Goal: Task Accomplishment & Management: Use online tool/utility

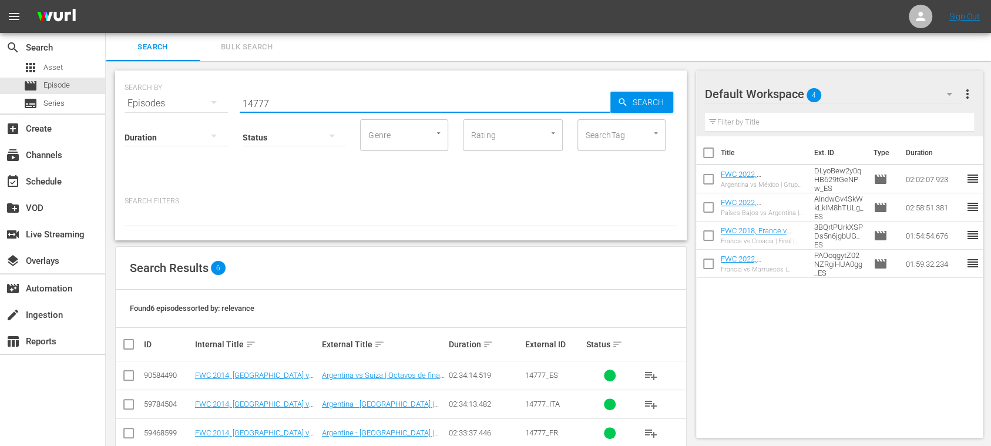
drag, startPoint x: 184, startPoint y: 96, endPoint x: 170, endPoint y: 95, distance: 13.6
click at [167, 95] on div "SEARCH BY Search By Episodes Search ID, Title, Description, Keywords, or Catego…" at bounding box center [400, 96] width 553 height 42
paste input "34353"
type input "134353"
click at [625, 102] on icon "button" at bounding box center [622, 102] width 11 height 11
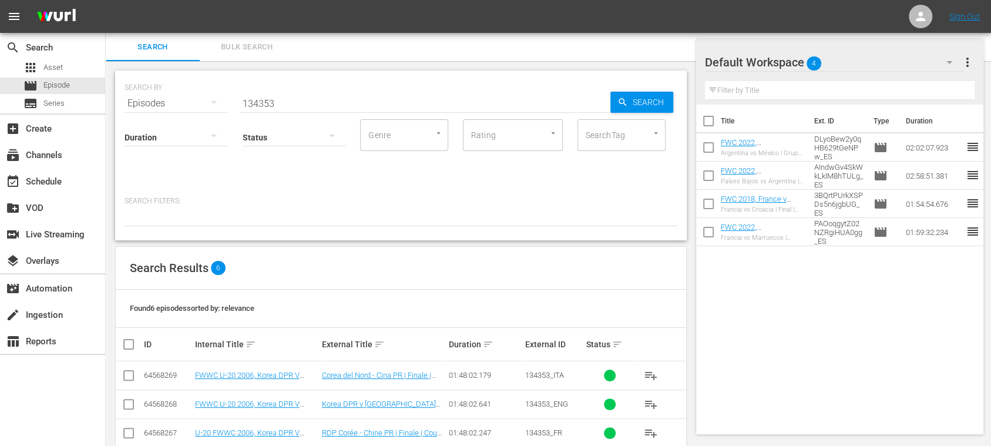
scroll to position [108, 0]
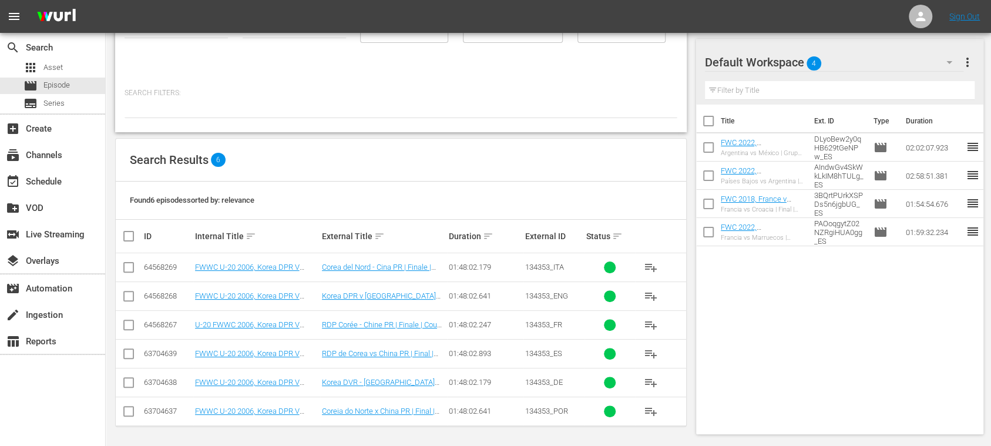
click at [128, 295] on input "checkbox" at bounding box center [129, 298] width 14 height 14
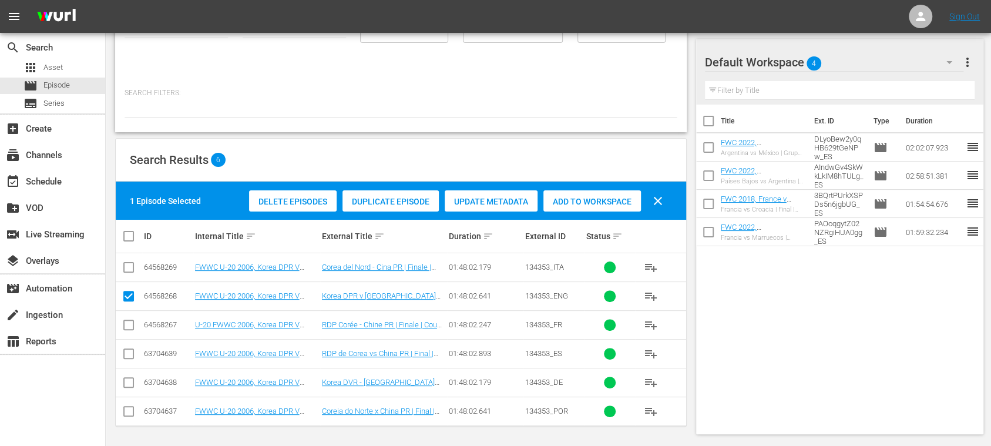
click at [398, 202] on span "Duplicate Episode" at bounding box center [390, 201] width 96 height 9
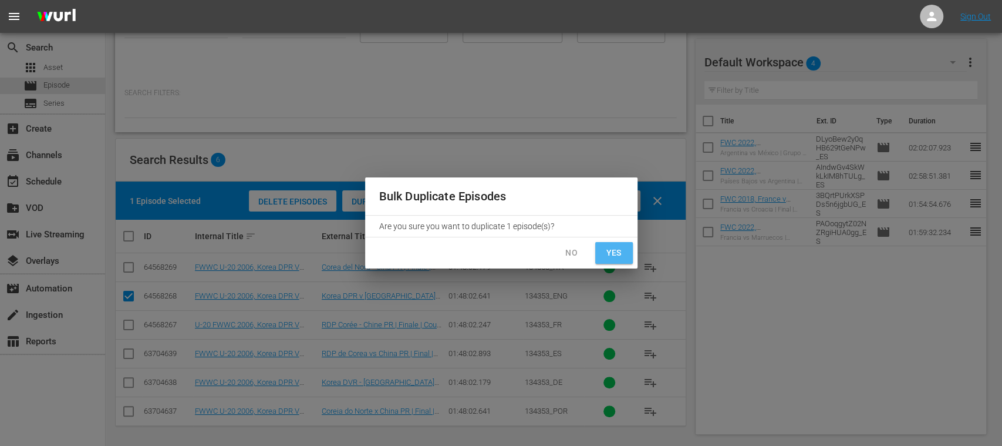
click at [614, 256] on span "Yes" at bounding box center [614, 252] width 19 height 15
checkbox input "false"
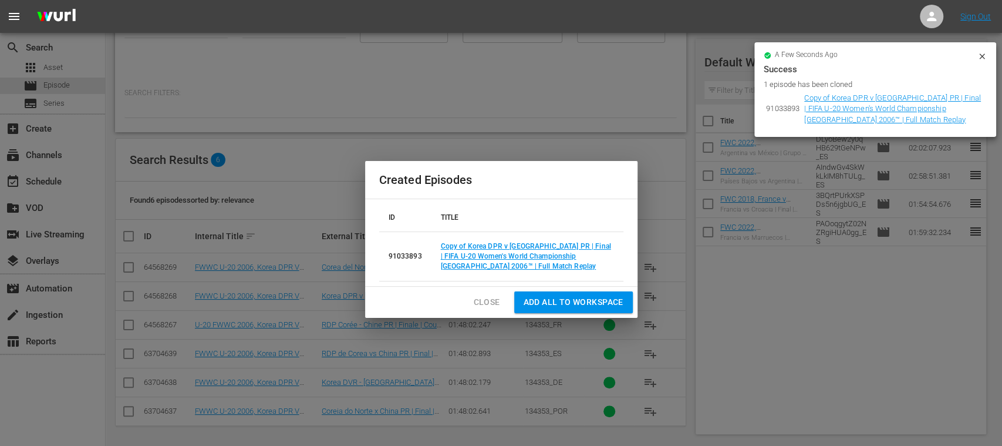
click at [984, 55] on icon at bounding box center [982, 56] width 9 height 9
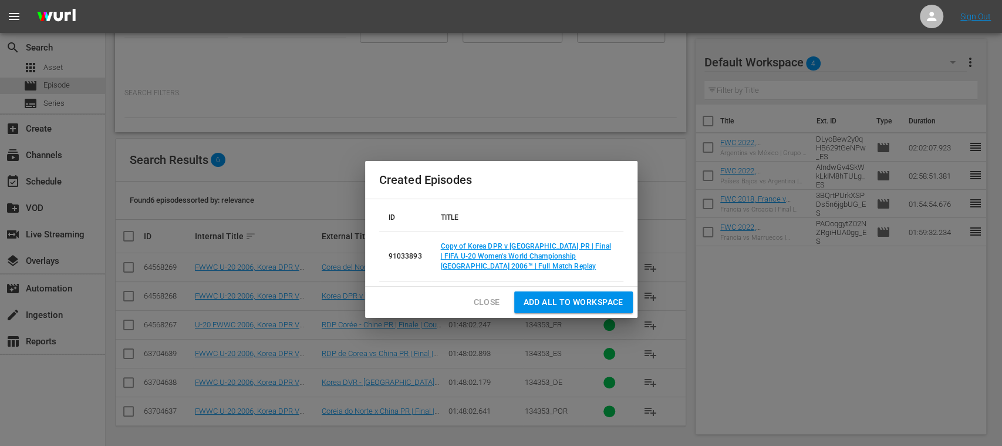
click at [749, 342] on div "Created Episodes ID TITLE 91033893 Copy of Korea DPR v China PR | Final | FIFA …" at bounding box center [501, 223] width 1002 height 446
click at [485, 298] on span "Close" at bounding box center [487, 302] width 26 height 15
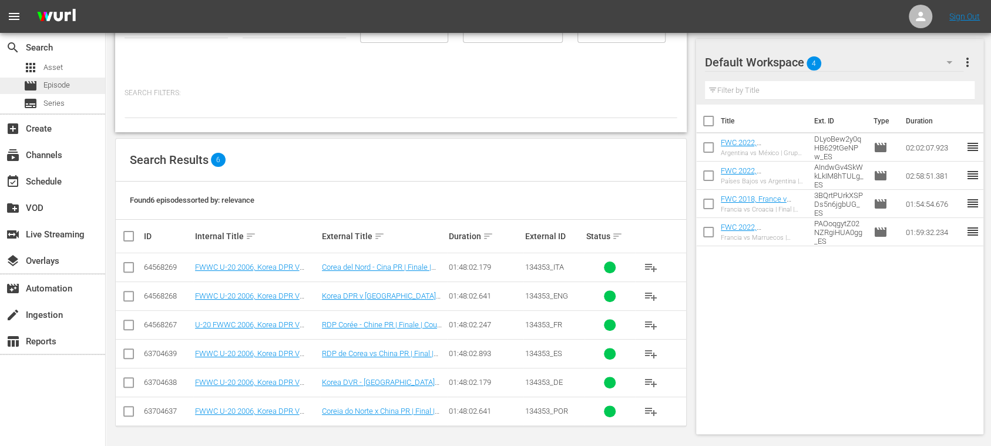
click at [54, 82] on span "Episode" at bounding box center [56, 85] width 26 height 12
click at [56, 103] on span "Series" at bounding box center [53, 103] width 21 height 12
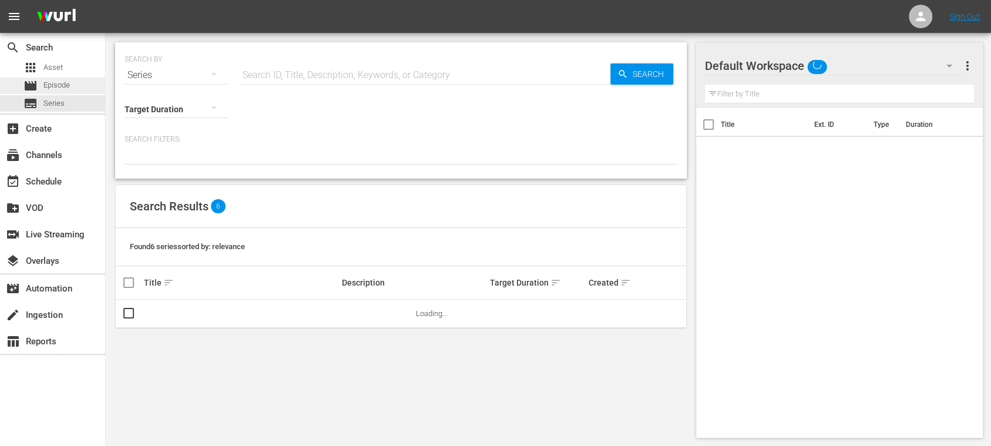
click at [65, 83] on span "Episode" at bounding box center [56, 85] width 26 height 12
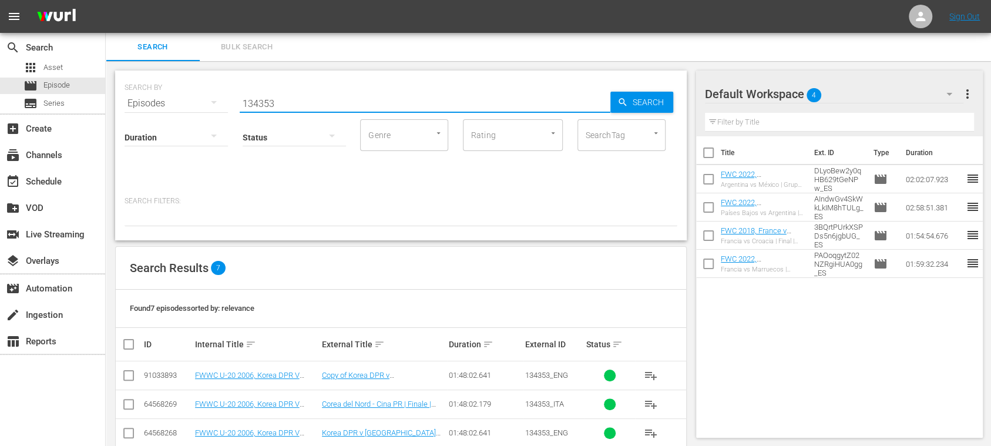
drag, startPoint x: 303, startPoint y: 105, endPoint x: 187, endPoint y: 102, distance: 116.3
click at [187, 102] on div "SEARCH BY Search By Episodes Search ID, Title, Description, Keywords, or Catego…" at bounding box center [400, 96] width 553 height 42
paste input "_"
type input "134353_ENG"
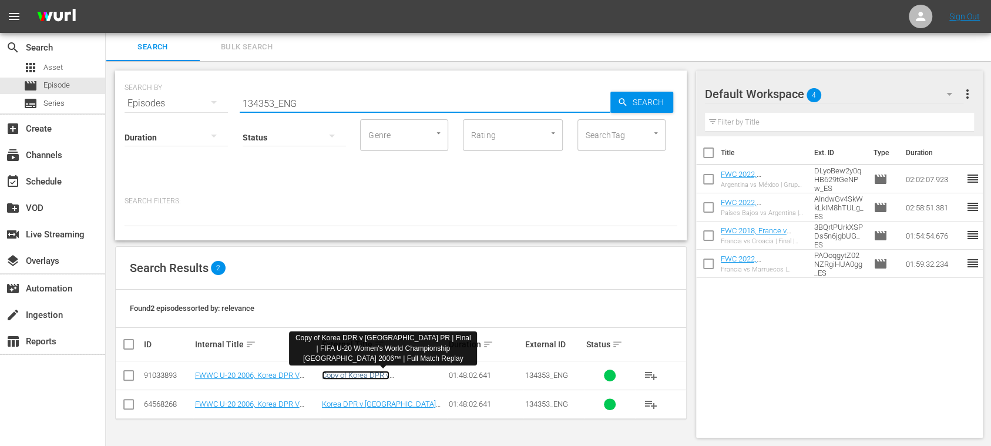
click at [388, 375] on link "Copy of Korea DPR v China PR | Final | FIFA U-20 Women's World Championship Rus…" at bounding box center [383, 392] width 123 height 44
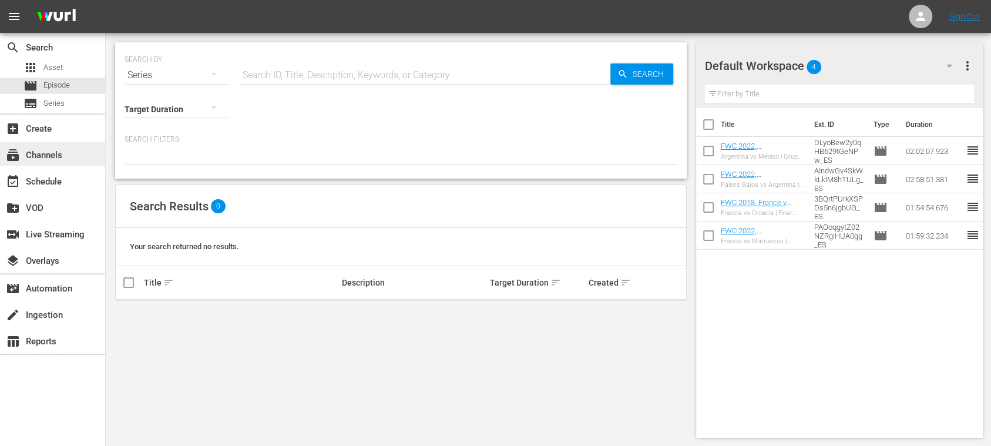
click at [46, 151] on div "subscriptions Channels" at bounding box center [33, 153] width 66 height 11
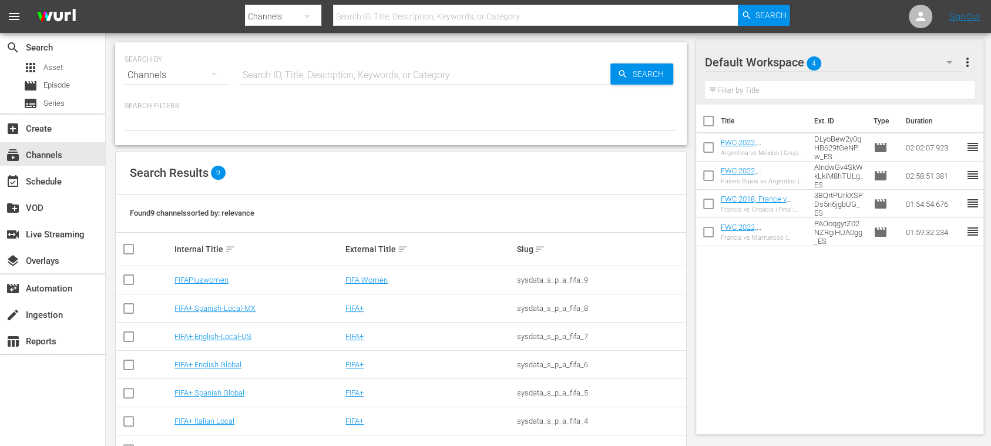
scroll to position [95, 0]
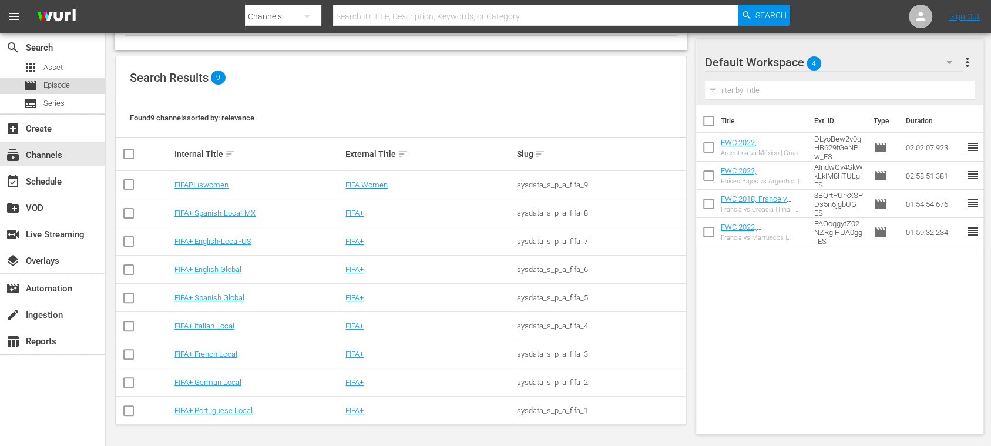
click at [65, 83] on span "Episode" at bounding box center [56, 85] width 26 height 12
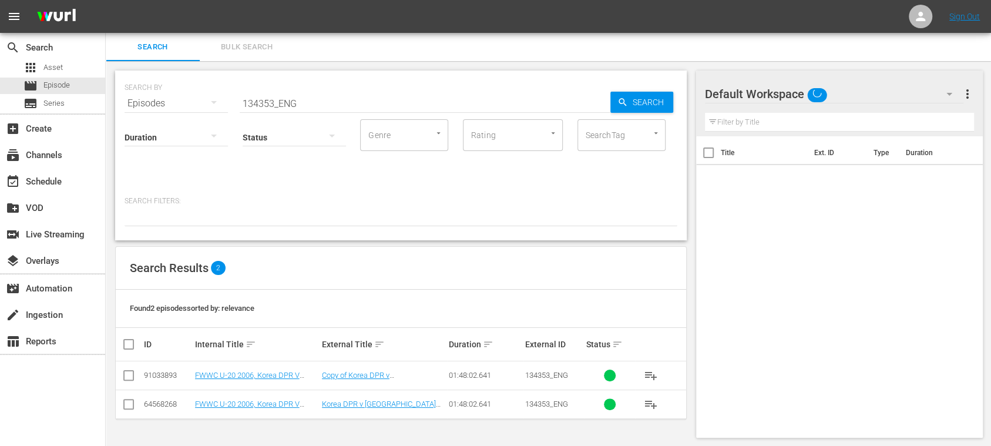
click at [250, 46] on span "Bulk Search" at bounding box center [247, 48] width 80 height 14
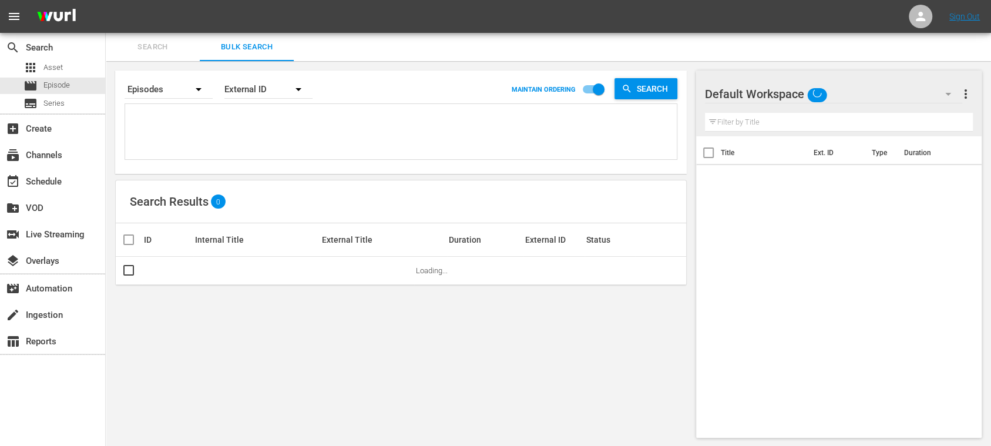
click at [173, 109] on textarea at bounding box center [402, 133] width 548 height 53
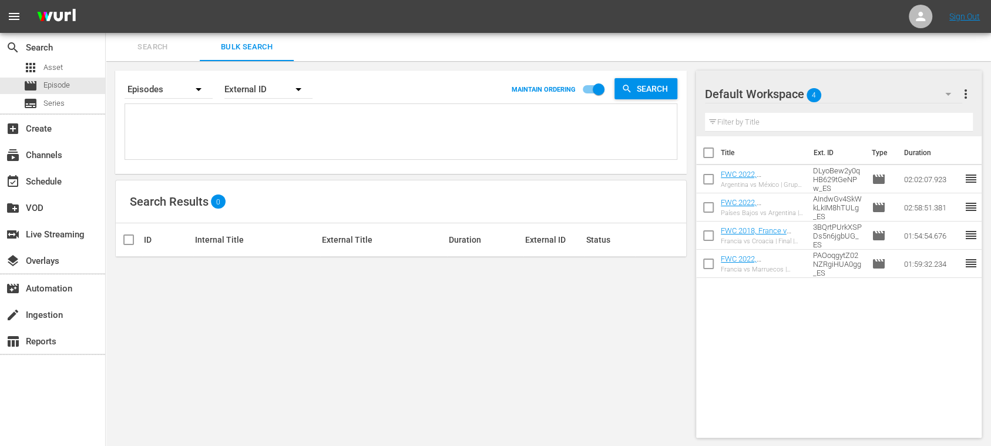
paste textarea "129284_ES 129284_ES 130517_ES 130517_ES 130517_ES 27yf4dQrmmVwjDdmLx3JUI_ES 27y…"
type textarea "129284_ES 129284_ES 130517_ES 130517_ES 130517_ES 27yf4dQrmmVwjDdmLx3JUI_ES 27y…"
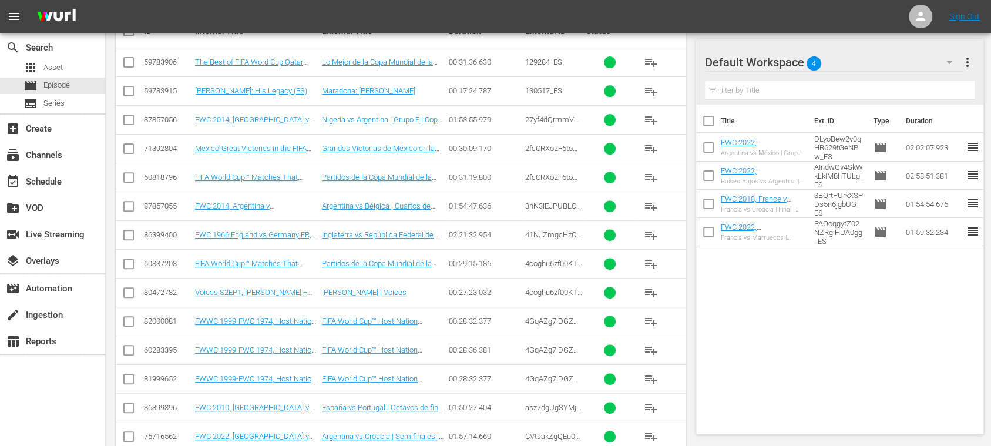
scroll to position [232, 0]
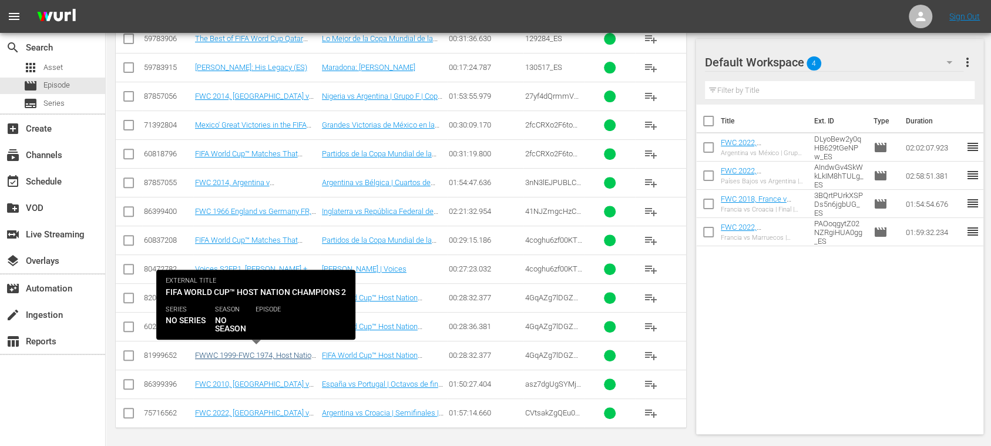
type textarea "129284_ES 129284_ES 130517_ES 130517_ES 130517_ES 27yf4dQrmmVwjDdmLx3JUI_ES 27y…"
click at [258, 351] on link "FWWC 1999-FWC 1974, Host Nation Champions 2 (EN) (FWWC 1999-FWC 1974, Host Nati…" at bounding box center [256, 368] width 123 height 35
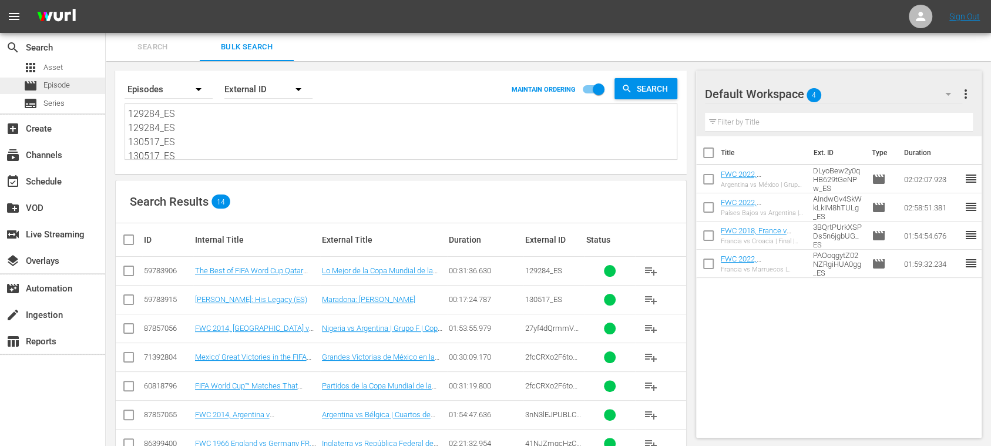
click at [71, 84] on div "movie Episode" at bounding box center [52, 86] width 105 height 16
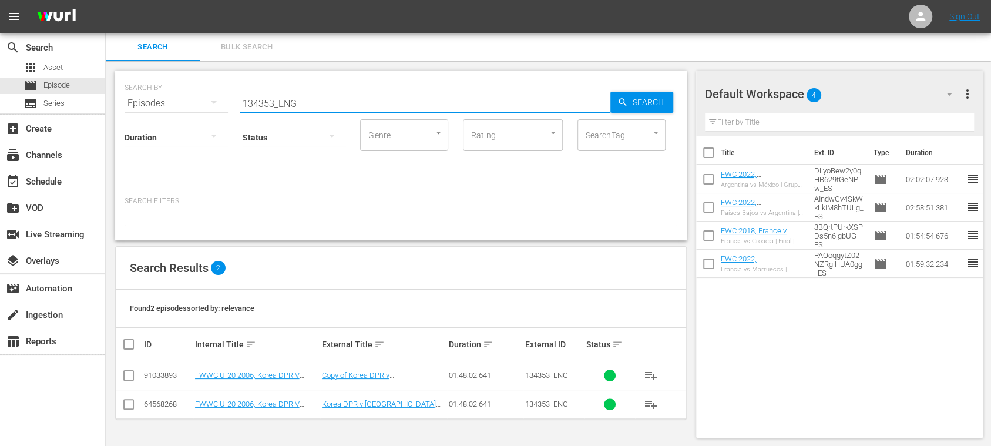
drag, startPoint x: 311, startPoint y: 103, endPoint x: 206, endPoint y: 96, distance: 106.0
click at [206, 96] on div "SEARCH BY Search By Episodes Search ID, Title, Description, Keywords, or Catego…" at bounding box center [400, 96] width 553 height 42
paste input "765 134765"
drag, startPoint x: 325, startPoint y: 100, endPoint x: 315, endPoint y: 101, distance: 9.4
click at [315, 101] on input "134765 134765" at bounding box center [425, 103] width 370 height 28
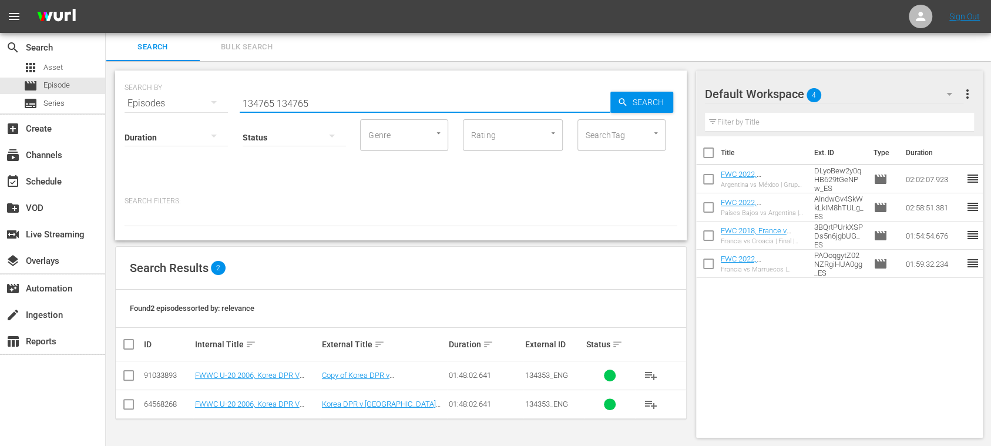
drag, startPoint x: 315, startPoint y: 101, endPoint x: 298, endPoint y: 103, distance: 17.8
click at [296, 103] on input "134765 134765" at bounding box center [425, 103] width 370 height 28
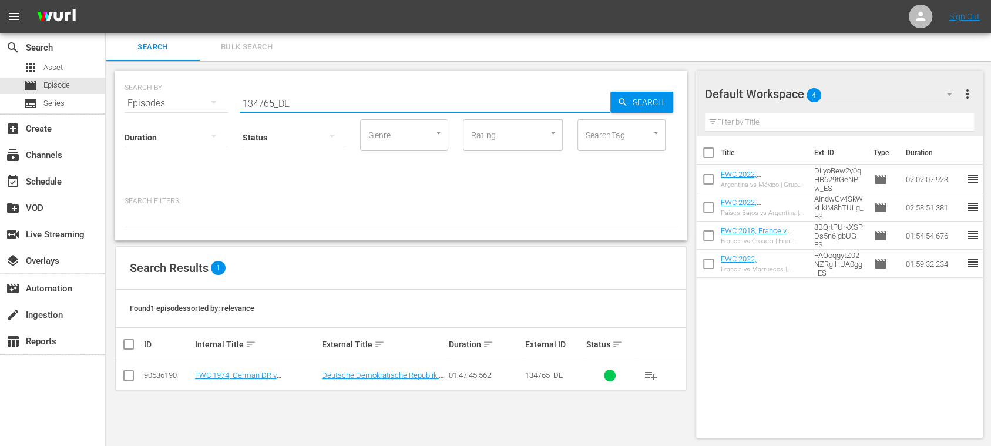
drag, startPoint x: 302, startPoint y: 97, endPoint x: 177, endPoint y: 90, distance: 125.2
click at [165, 95] on div "SEARCH BY Search By Episodes Search ID, Title, Description, Keywords, or Catego…" at bounding box center [400, 96] width 553 height 42
paste input "38nOdN8GqEpUioCBLZBR2f"
drag, startPoint x: 360, startPoint y: 103, endPoint x: 76, endPoint y: 76, distance: 285.5
click at [106, 0] on div "search Search apps Asset movie Episode subtitles Series add_box Create subscrip…" at bounding box center [548, 0] width 885 height 0
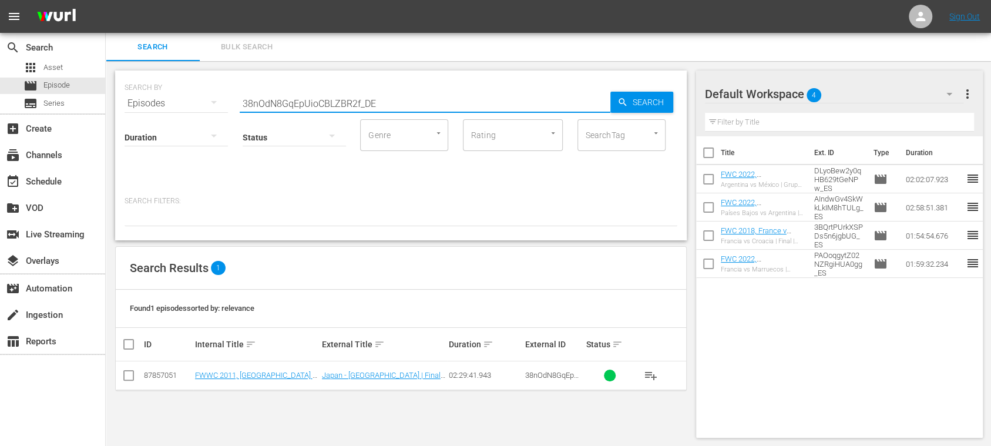
paste input "4vTIJhPj6AOttWY0rqVY1L"
type input "4vTIJhPj6AOttWY0rqVY1L_DE"
click at [648, 102] on span "Search" at bounding box center [650, 102] width 45 height 21
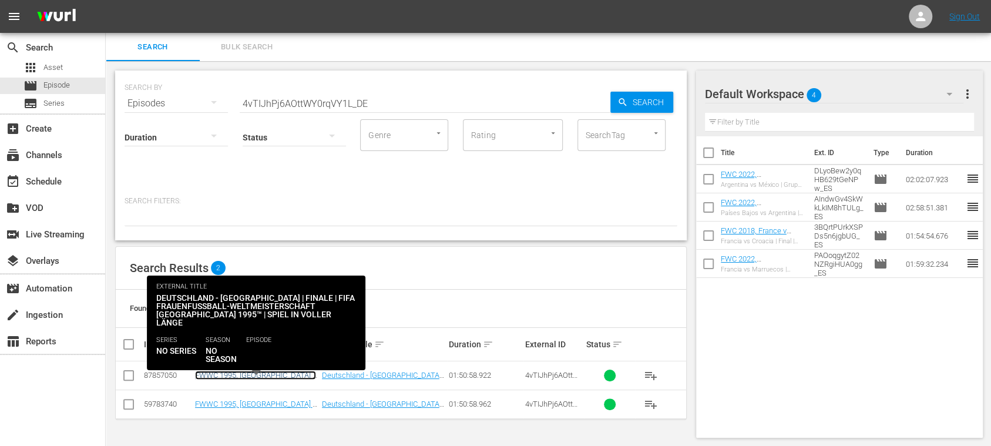
click at [285, 373] on link "FWWC 1995, Germany v Norway, Final - FMR (DE)" at bounding box center [255, 383] width 121 height 26
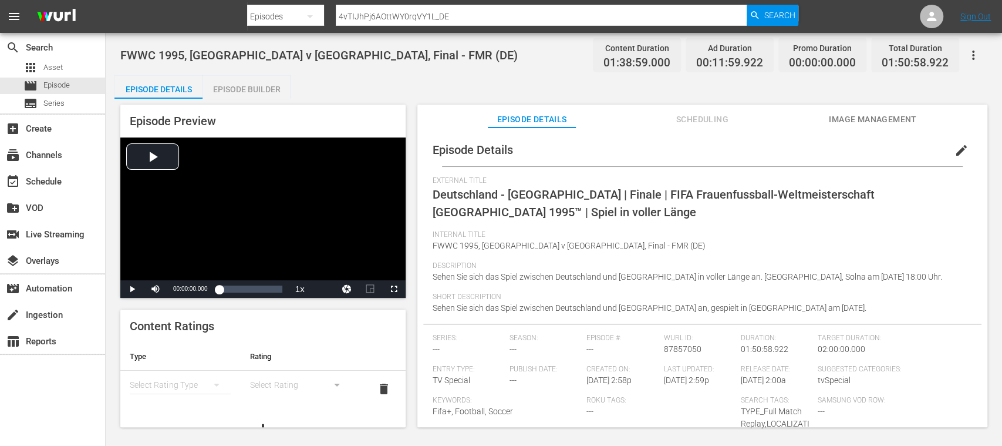
click at [725, 117] on span "Scheduling" at bounding box center [702, 119] width 88 height 15
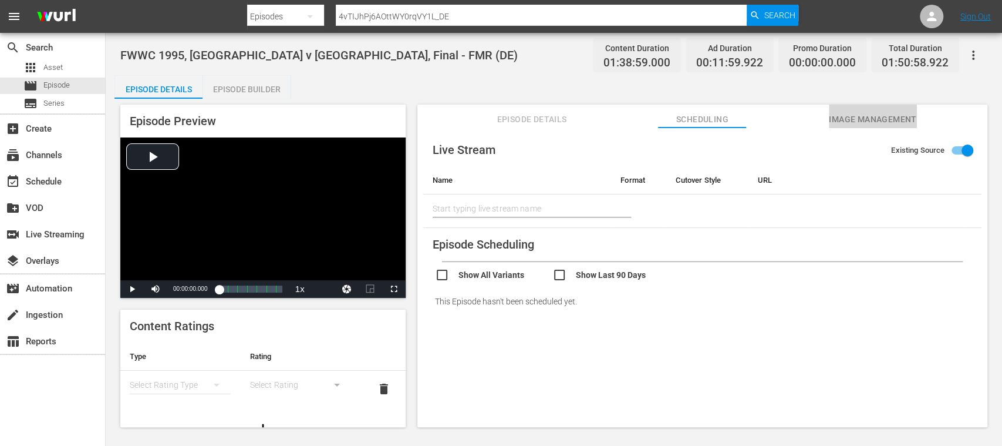
click at [865, 118] on span "Image Management" at bounding box center [873, 119] width 88 height 15
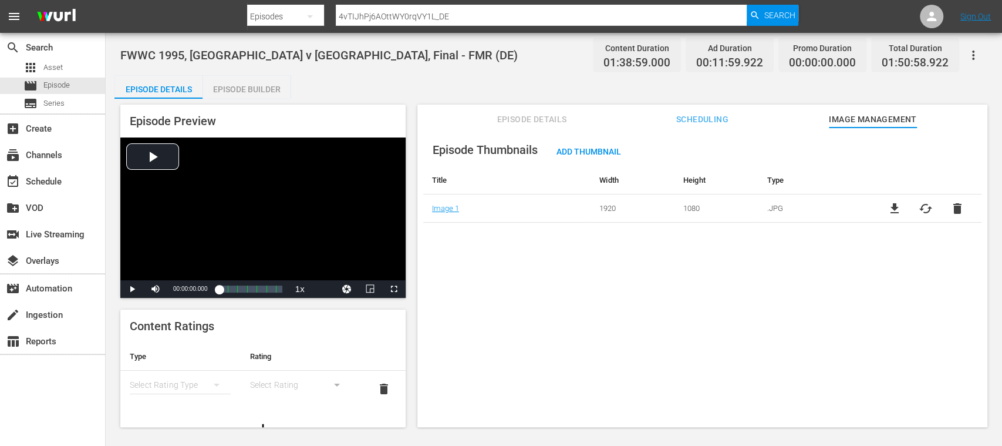
click at [521, 123] on span "Episode Details" at bounding box center [532, 119] width 88 height 15
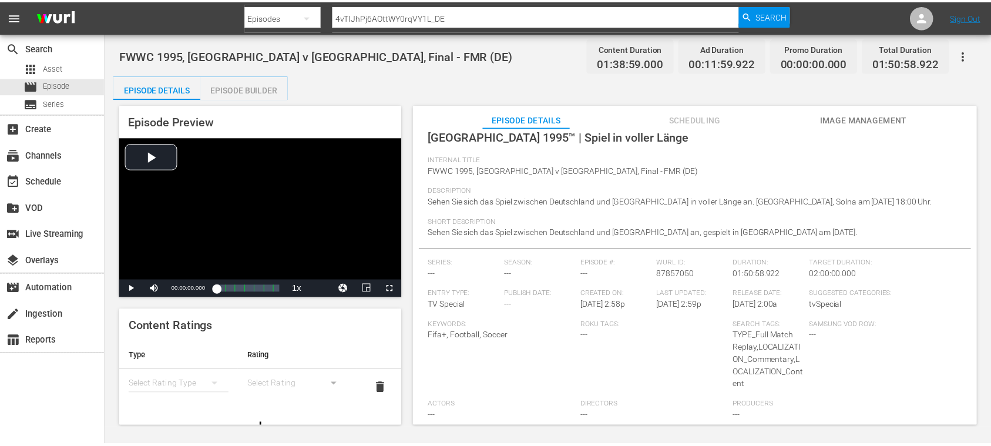
scroll to position [76, 0]
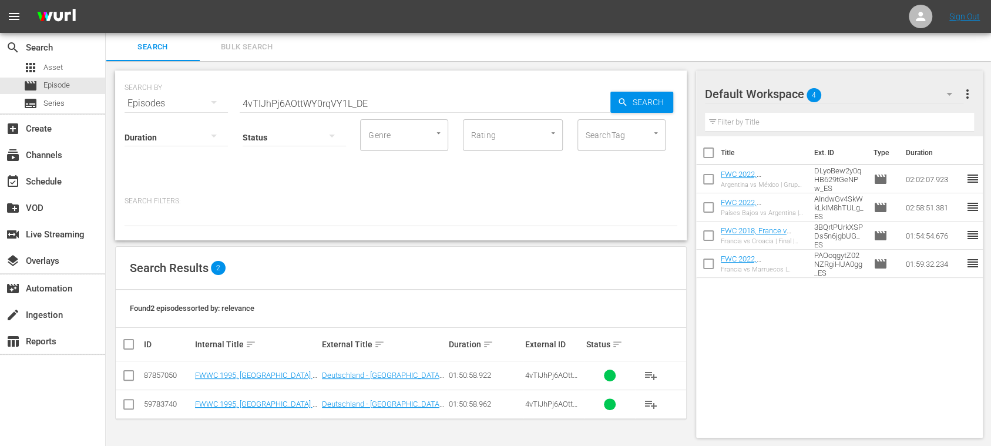
click at [127, 405] on input "checkbox" at bounding box center [129, 406] width 14 height 14
checkbox input "true"
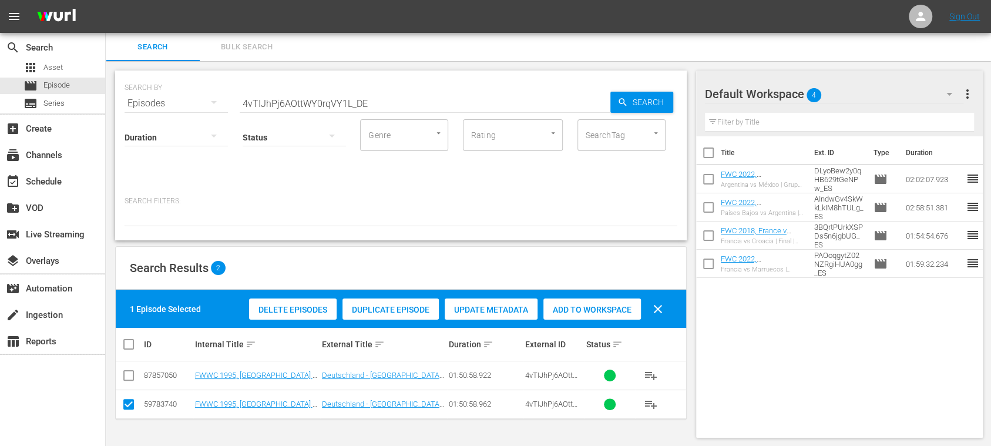
click at [282, 309] on span "Delete Episodes" at bounding box center [292, 309] width 87 height 9
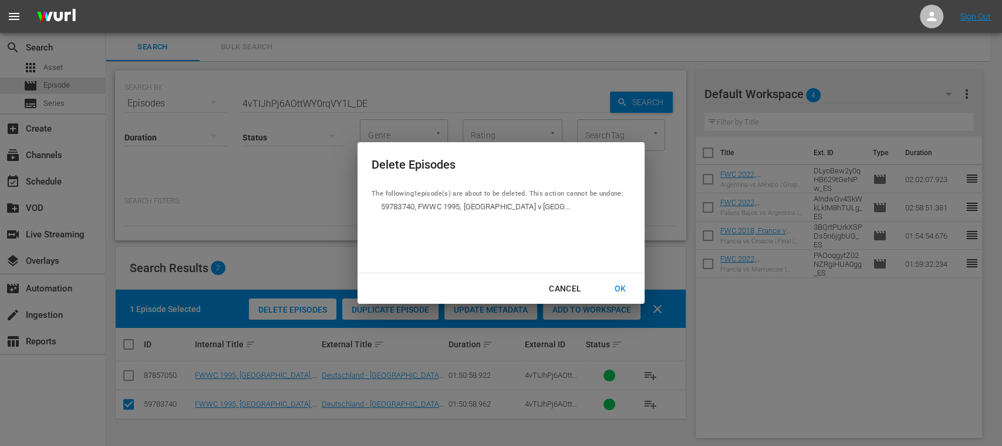
click at [620, 285] on div "OK" at bounding box center [620, 288] width 31 height 15
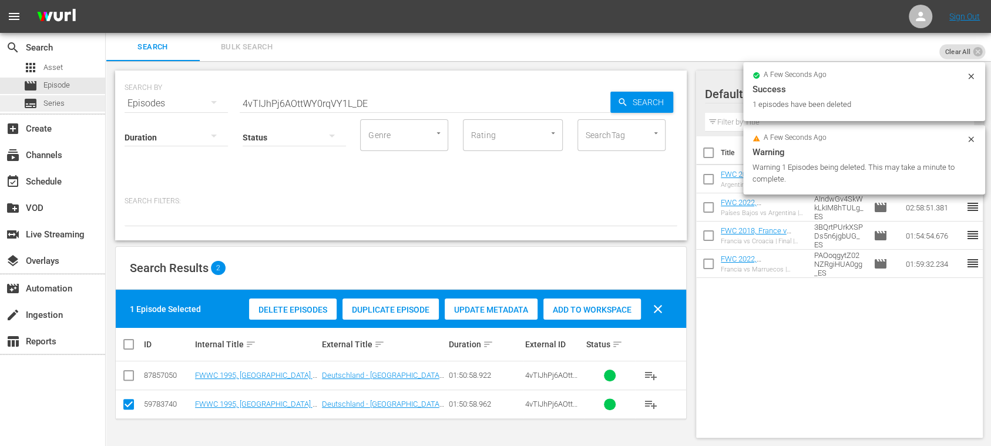
click at [40, 105] on div "subtitles Series" at bounding box center [43, 103] width 41 height 16
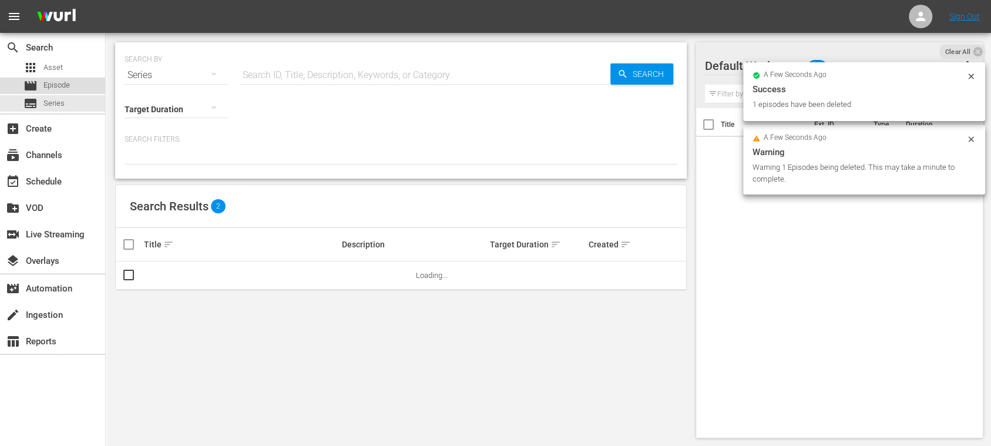
click at [61, 85] on span "Episode" at bounding box center [56, 85] width 26 height 12
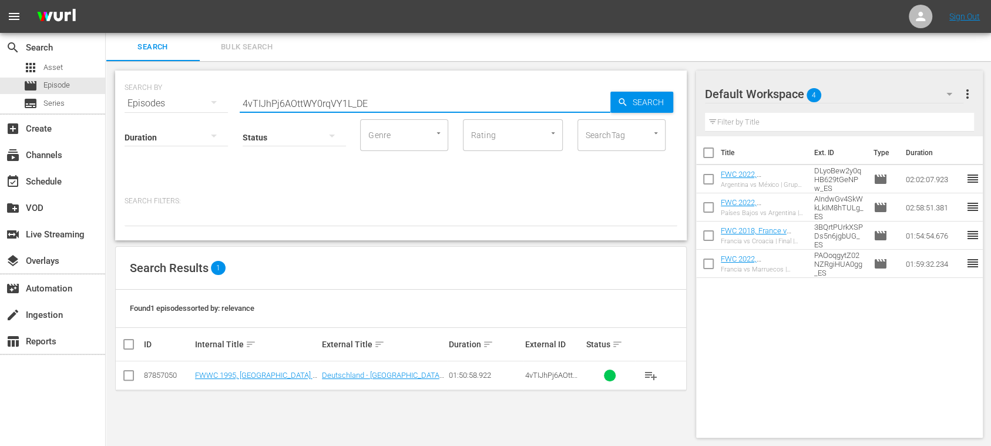
drag, startPoint x: 349, startPoint y: 101, endPoint x: 370, endPoint y: 130, distance: 36.5
click at [106, 0] on div "search Search apps Asset movie Episode subtitles Series add_box Create subscrip…" at bounding box center [548, 0] width 885 height 0
paste input "7on10qPcnyLajDDU3ntg6y"
click at [627, 116] on div "SEARCH BY Search By Episodes Search ID, Title, Description, Keywords, or Catego…" at bounding box center [400, 96] width 553 height 42
click at [639, 102] on span "Search" at bounding box center [650, 102] width 45 height 21
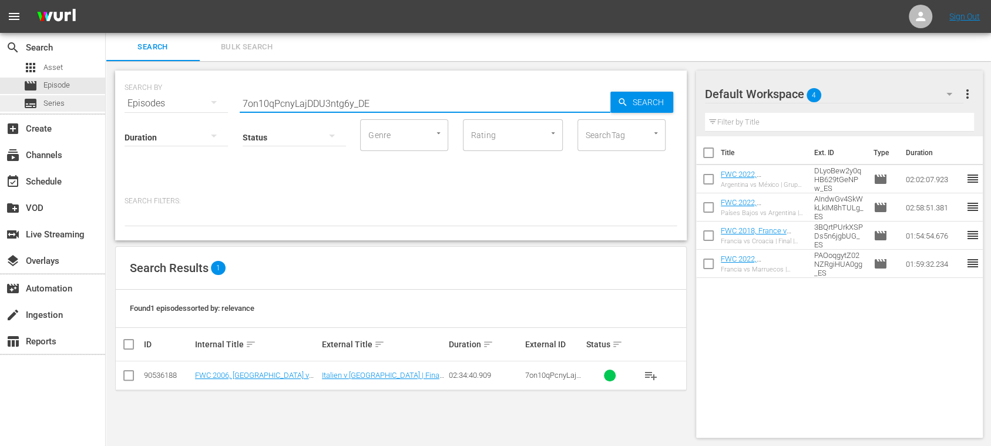
drag, startPoint x: 351, startPoint y: 106, endPoint x: 100, endPoint y: 95, distance: 250.9
click at [106, 0] on div "search Search apps Asset movie Episode subtitles Series add_box Create subscrip…" at bounding box center [548, 0] width 885 height 0
paste input "134765"
type input "134765_DE"
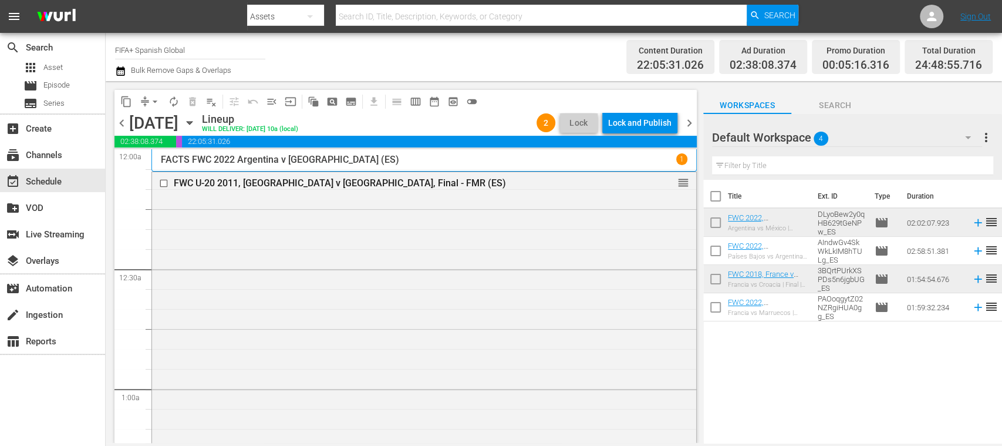
scroll to position [3966, 0]
